Goal: Information Seeking & Learning: Learn about a topic

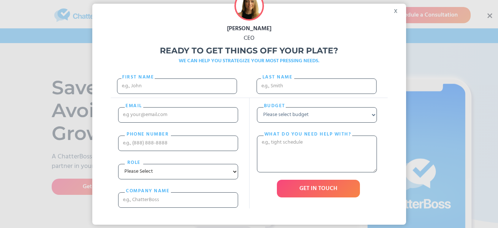
click at [396, 11] on div "x" at bounding box center [397, 9] width 17 height 11
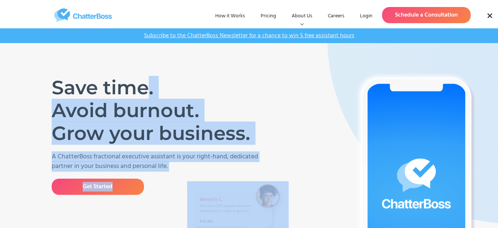
drag, startPoint x: 45, startPoint y: 82, endPoint x: 145, endPoint y: 84, distance: 100.0
click at [145, 84] on h1 "Save time. Avoid burnout. Grow your business." at bounding box center [154, 110] width 205 height 69
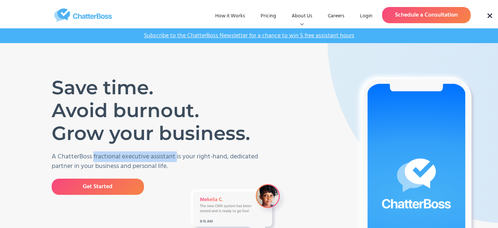
drag, startPoint x: 93, startPoint y: 155, endPoint x: 178, endPoint y: 158, distance: 84.9
click at [178, 158] on p "A ChatterBoss fractional executive assistant is your right-hand, dedicated part…" at bounding box center [160, 161] width 216 height 19
click at [176, 156] on p "A ChatterBoss fractional executive assistant is your right-hand, dedicated part…" at bounding box center [160, 161] width 216 height 19
drag, startPoint x: 176, startPoint y: 156, endPoint x: 101, endPoint y: 158, distance: 74.9
click at [101, 158] on p "A ChatterBoss fractional executive assistant is your right-hand, dedicated part…" at bounding box center [160, 161] width 216 height 19
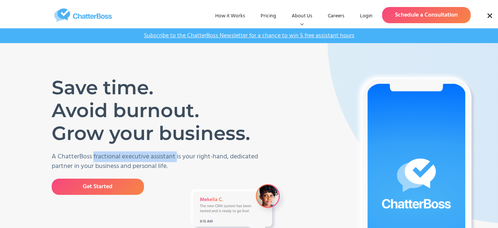
click at [101, 158] on p "A ChatterBoss fractional executive assistant is your right-hand, dedicated part…" at bounding box center [160, 161] width 216 height 19
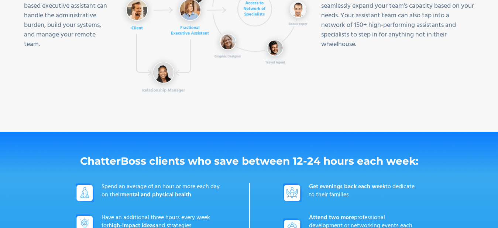
scroll to position [553, 0]
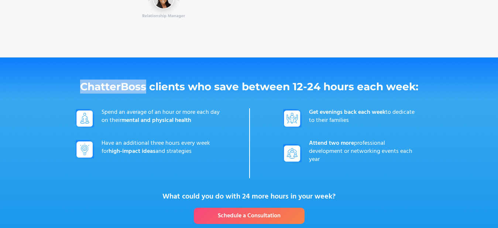
drag, startPoint x: 84, startPoint y: 84, endPoint x: 145, endPoint y: 86, distance: 60.9
click at [145, 86] on h1 "ChatterBoss clients who save between 12-24 hours each week:" at bounding box center [249, 87] width 347 height 14
click at [145, 86] on strong "ChatterBoss clients who save between 12-24 hours each week:" at bounding box center [249, 86] width 338 height 13
drag, startPoint x: 145, startPoint y: 86, endPoint x: 88, endPoint y: 89, distance: 56.5
click at [88, 89] on strong "ChatterBoss clients who save between 12-24 hours each week:" at bounding box center [249, 86] width 338 height 13
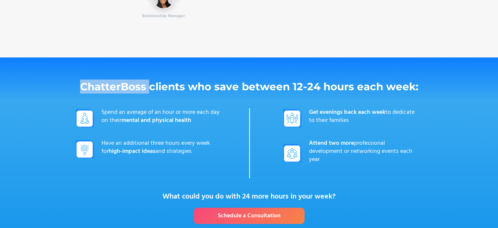
click at [88, 89] on strong "ChatterBoss clients who save between 12-24 hours each week:" at bounding box center [249, 86] width 338 height 13
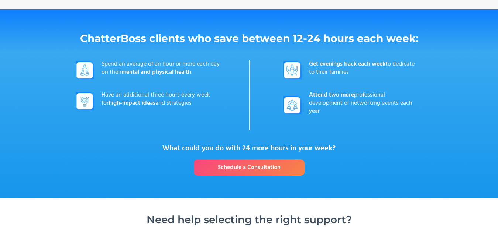
scroll to position [738, 0]
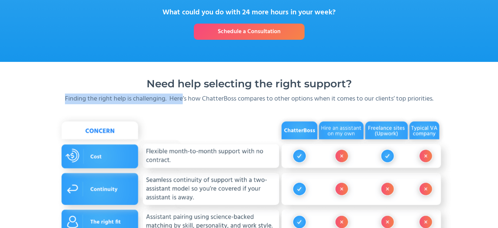
drag, startPoint x: 61, startPoint y: 93, endPoint x: 194, endPoint y: 95, distance: 133.2
click at [194, 95] on p "Finding the right help is challenging. Here’s how ChatterBoss compares to other…" at bounding box center [249, 99] width 373 height 10
drag, startPoint x: 179, startPoint y: 98, endPoint x: 73, endPoint y: 98, distance: 105.9
click at [73, 98] on p "Finding the right help is challenging. Here’s how ChatterBoss compares to other…" at bounding box center [249, 99] width 373 height 10
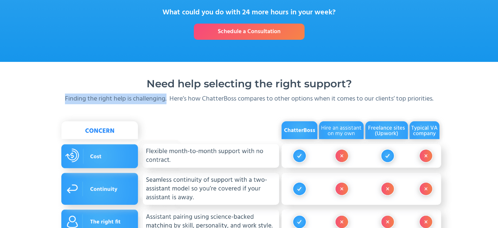
click at [73, 98] on p "Finding the right help is challenging. Here’s how ChatterBoss compares to other…" at bounding box center [249, 99] width 373 height 10
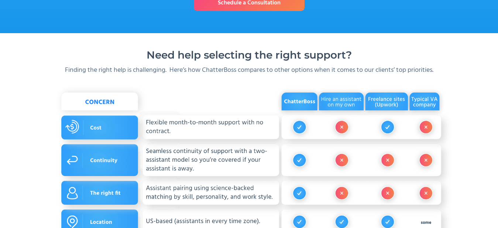
scroll to position [2569, 0]
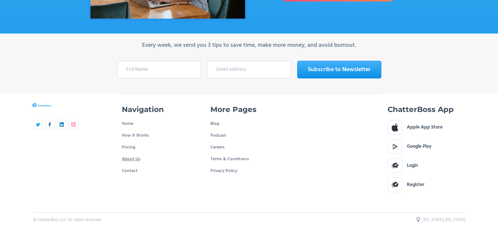
click at [132, 153] on link "About Us" at bounding box center [131, 159] width 18 height 12
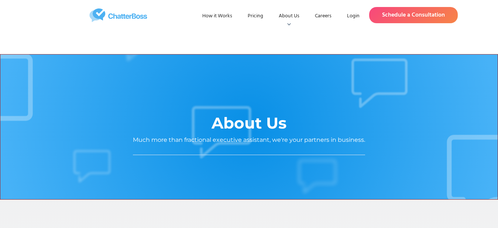
drag, startPoint x: 122, startPoint y: 140, endPoint x: 374, endPoint y: 138, distance: 251.2
click at [374, 138] on icon at bounding box center [472, 126] width 1039 height 159
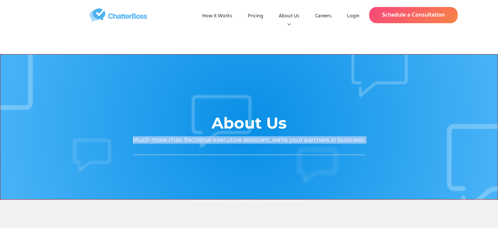
drag, startPoint x: 374, startPoint y: 138, endPoint x: 137, endPoint y: 136, distance: 236.5
click at [137, 136] on div "About Us Much more than fractional executive assistant, we're your partners in …" at bounding box center [249, 127] width 498 height 146
click at [137, 136] on div "Much more than fractional executive assistant, we're your partners in business." at bounding box center [249, 139] width 232 height 7
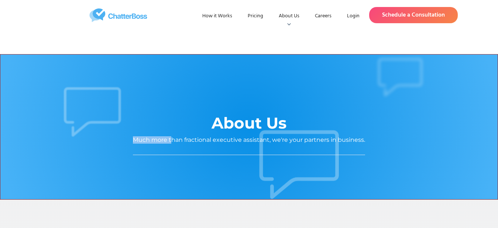
drag, startPoint x: 134, startPoint y: 138, endPoint x: 172, endPoint y: 138, distance: 37.6
click at [172, 138] on div "Much more than fractional executive assistant, we're your partners in business." at bounding box center [249, 139] width 232 height 7
